Goal: Check status

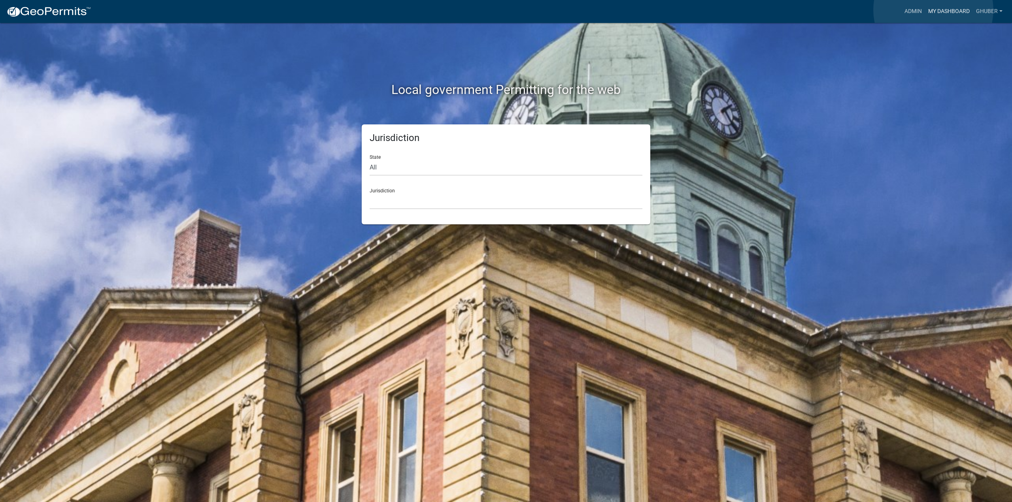
click at [933, 9] on link "My Dashboard" at bounding box center [949, 11] width 48 height 15
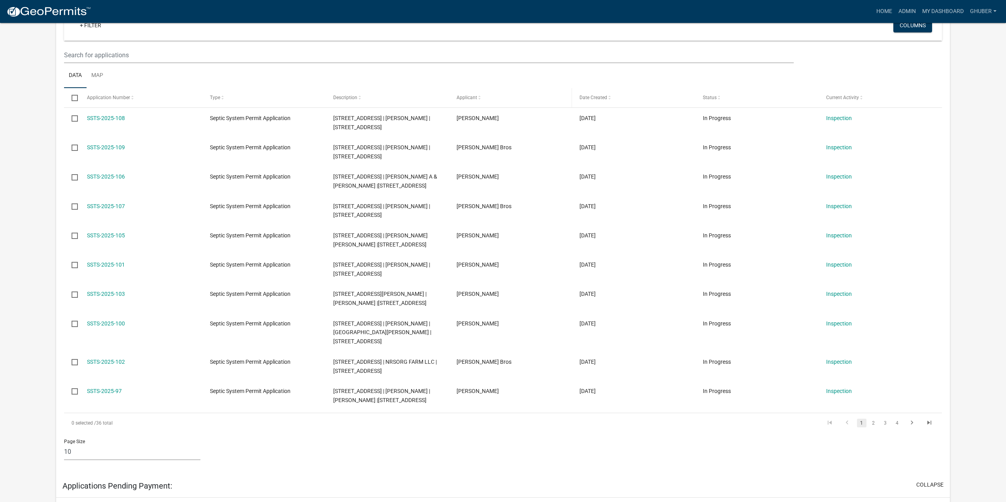
scroll to position [198, 0]
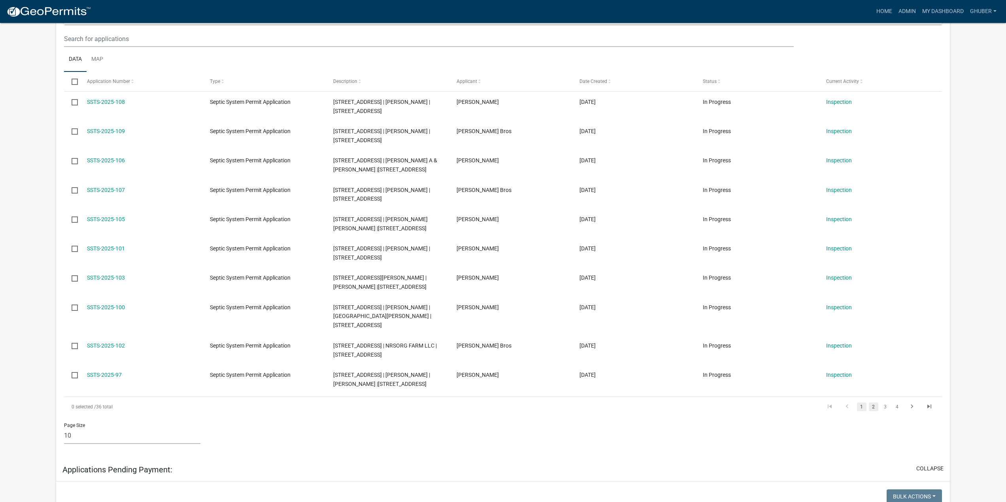
click at [875, 408] on link "2" at bounding box center [873, 407] width 9 height 9
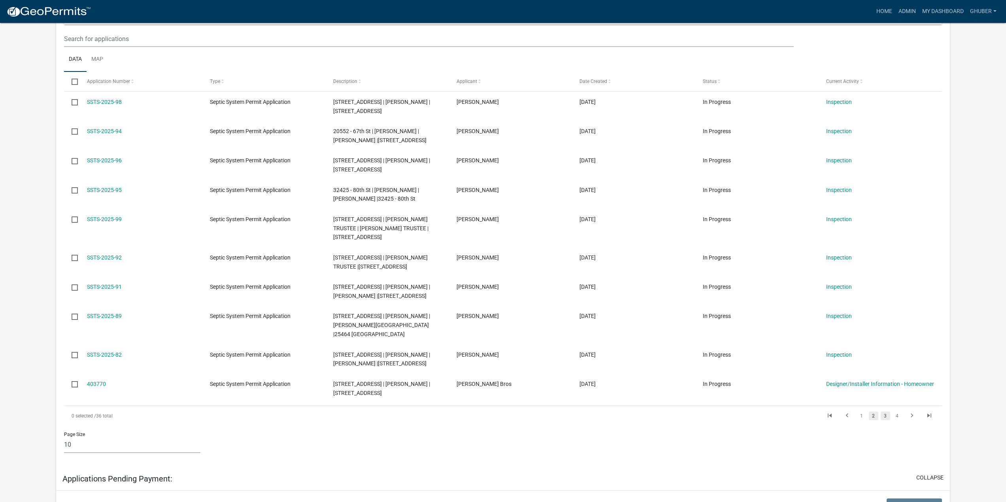
click at [888, 412] on link "3" at bounding box center [885, 416] width 9 height 9
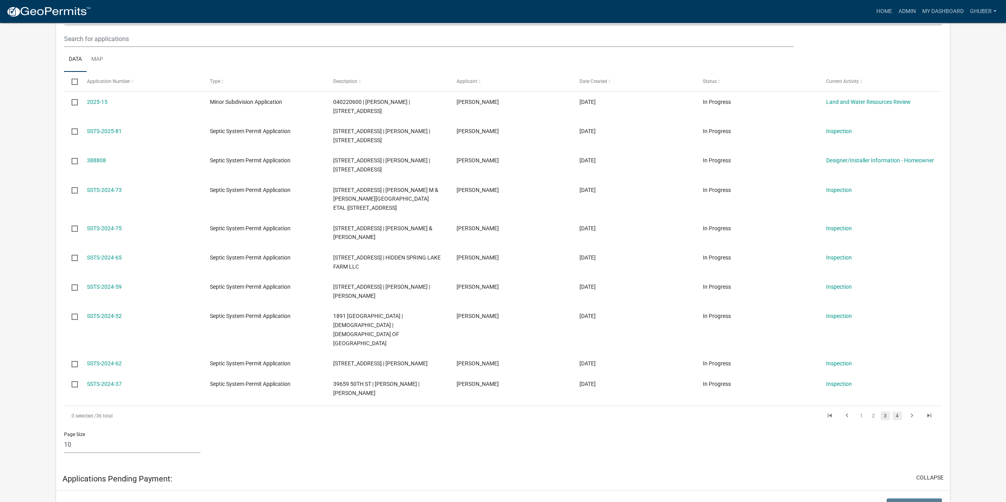
click at [900, 412] on link "4" at bounding box center [897, 416] width 9 height 9
